Goal: Transaction & Acquisition: Purchase product/service

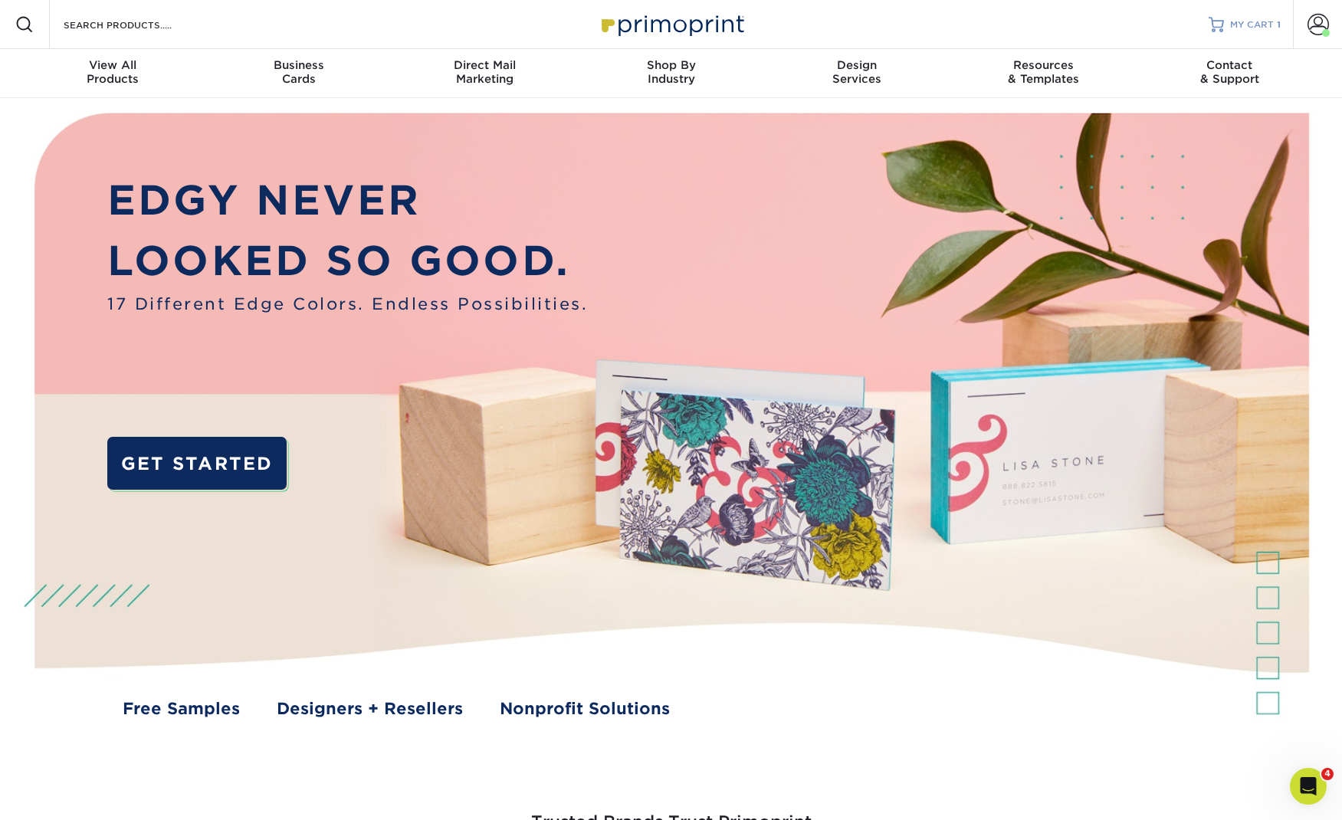
click at [1243, 28] on span "MY CART" at bounding box center [1252, 24] width 44 height 13
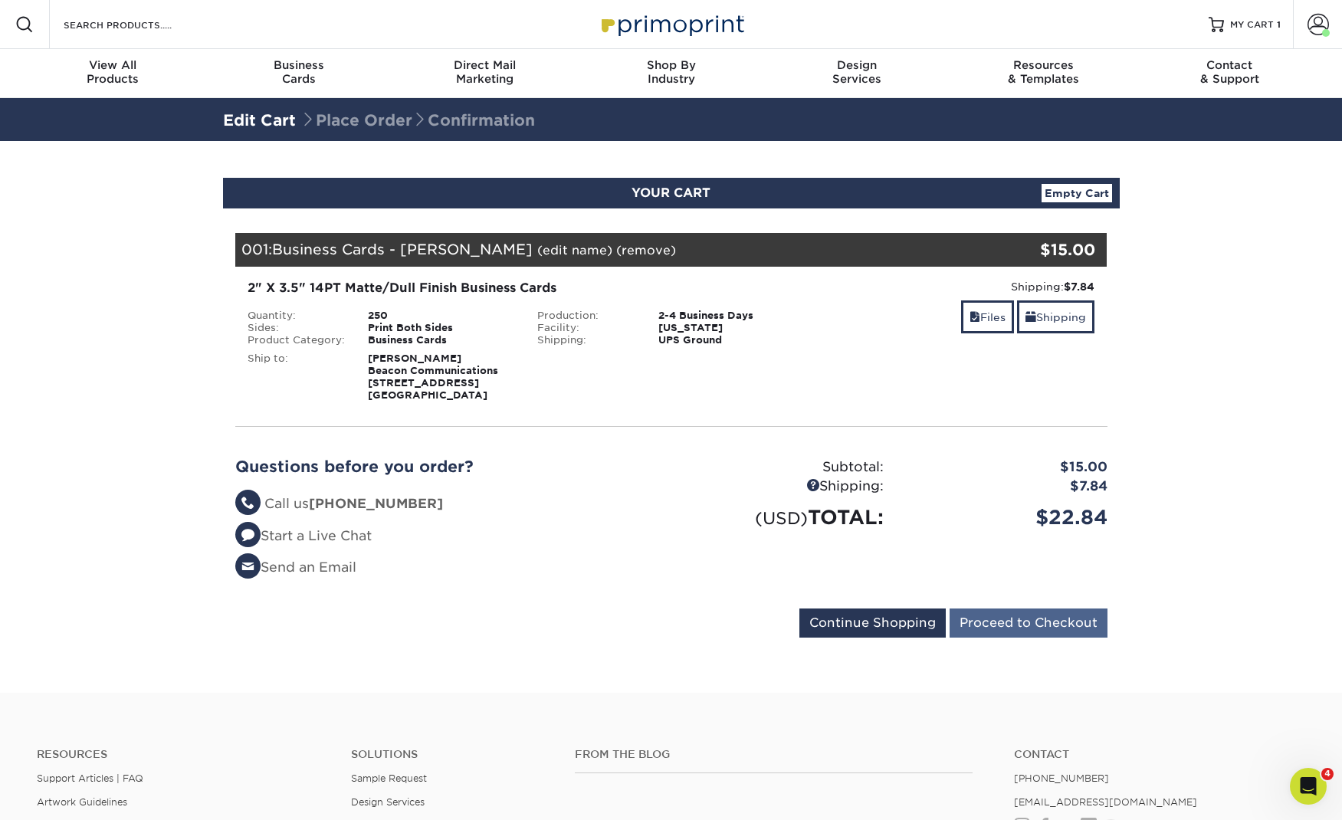
click at [1035, 625] on input "Proceed to Checkout" at bounding box center [1029, 623] width 158 height 29
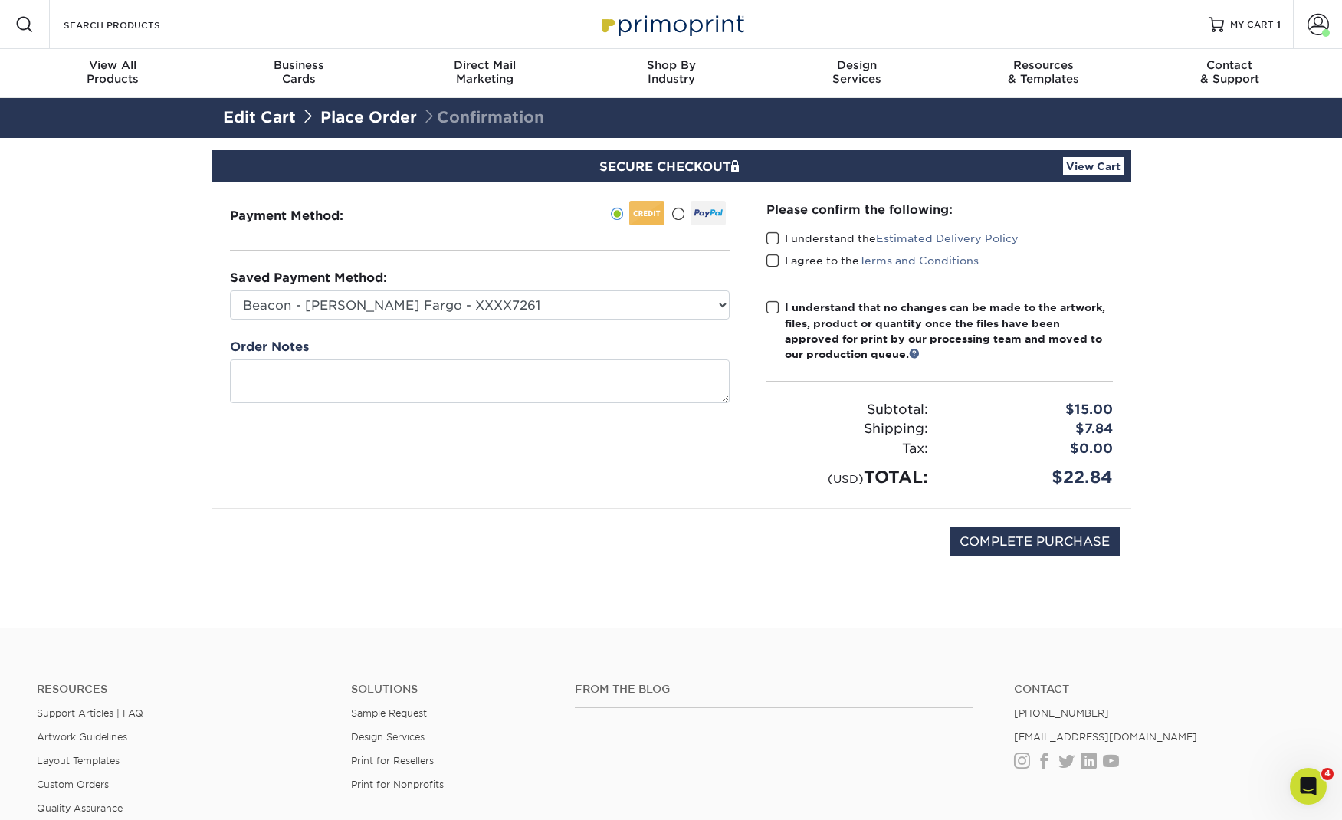
click at [774, 237] on span at bounding box center [772, 238] width 13 height 15
click at [0, 0] on input "I understand the Estimated Delivery Policy" at bounding box center [0, 0] width 0 height 0
click at [770, 268] on div "I agree to the Terms and Conditions" at bounding box center [939, 263] width 346 height 21
drag, startPoint x: 772, startPoint y: 307, endPoint x: 770, endPoint y: 271, distance: 35.3
click at [772, 306] on span at bounding box center [772, 307] width 13 height 15
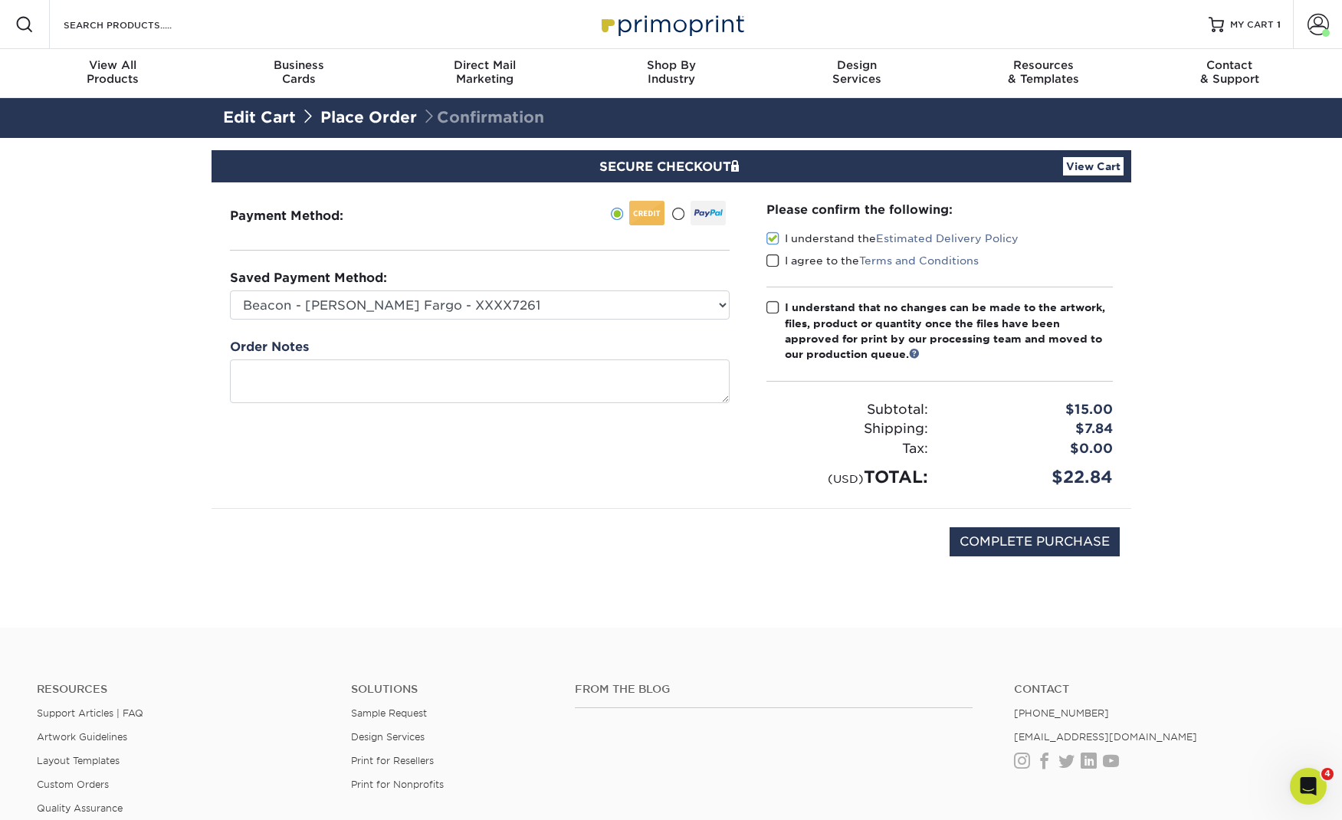
click at [0, 0] on input "I understand that no changes can be made to the artwork, files, product or quan…" at bounding box center [0, 0] width 0 height 0
click at [768, 265] on span at bounding box center [772, 261] width 13 height 15
click at [0, 0] on input "I agree to the Terms and Conditions" at bounding box center [0, 0] width 0 height 0
click at [1081, 540] on input "COMPLETE PURCHASE" at bounding box center [1035, 541] width 170 height 29
type input "PROCESSING, PLEASE WAIT..."
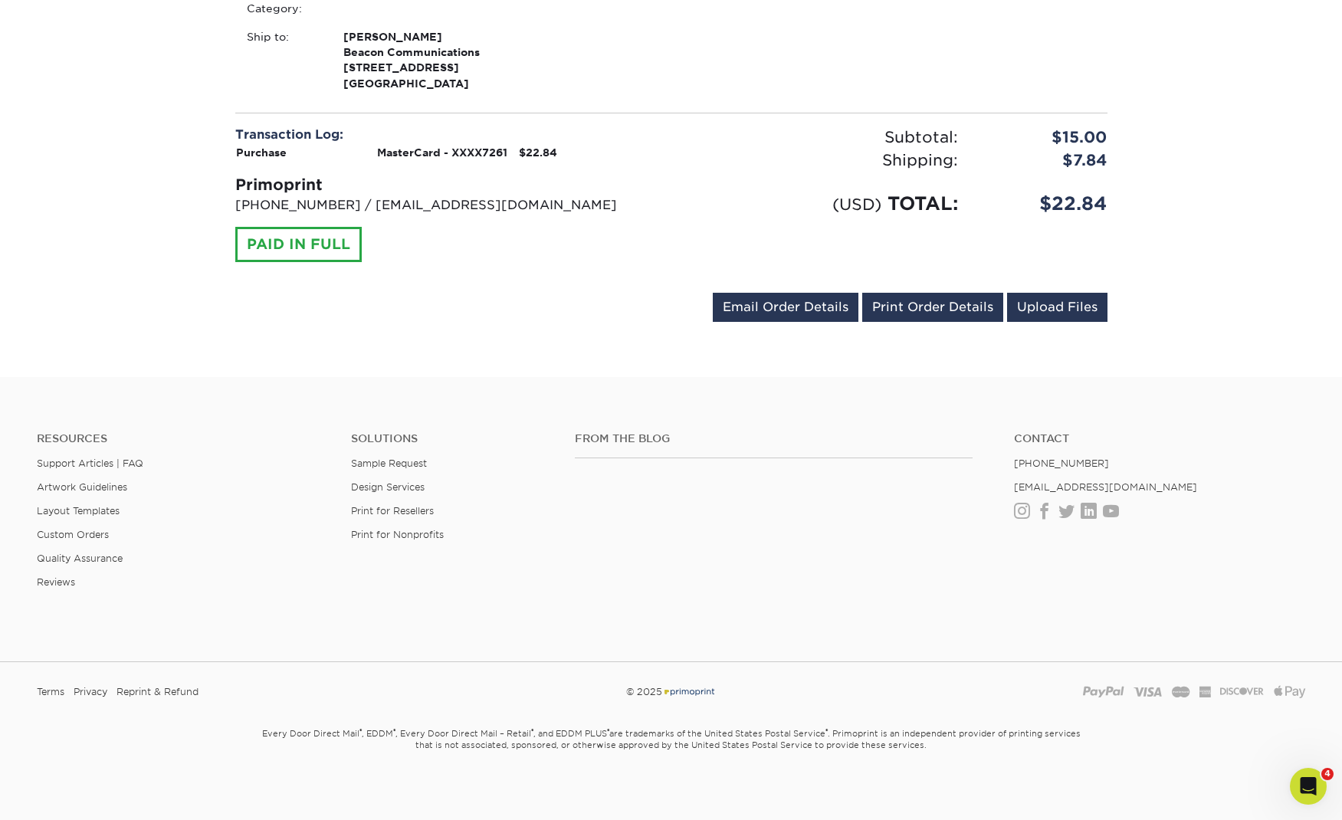
scroll to position [540, 0]
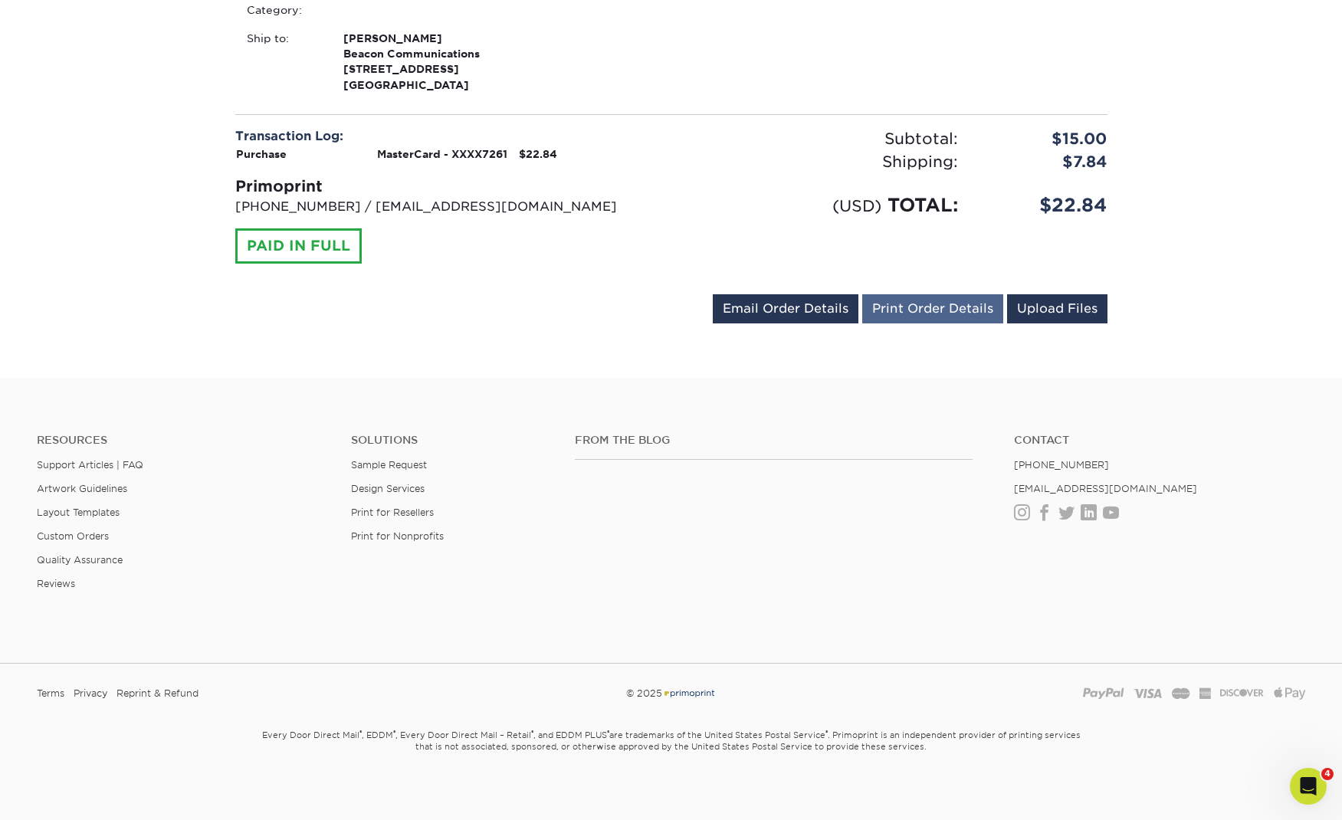
click at [939, 309] on link "Print Order Details" at bounding box center [932, 308] width 141 height 29
